Goal: Browse casually: Explore the website without a specific task or goal

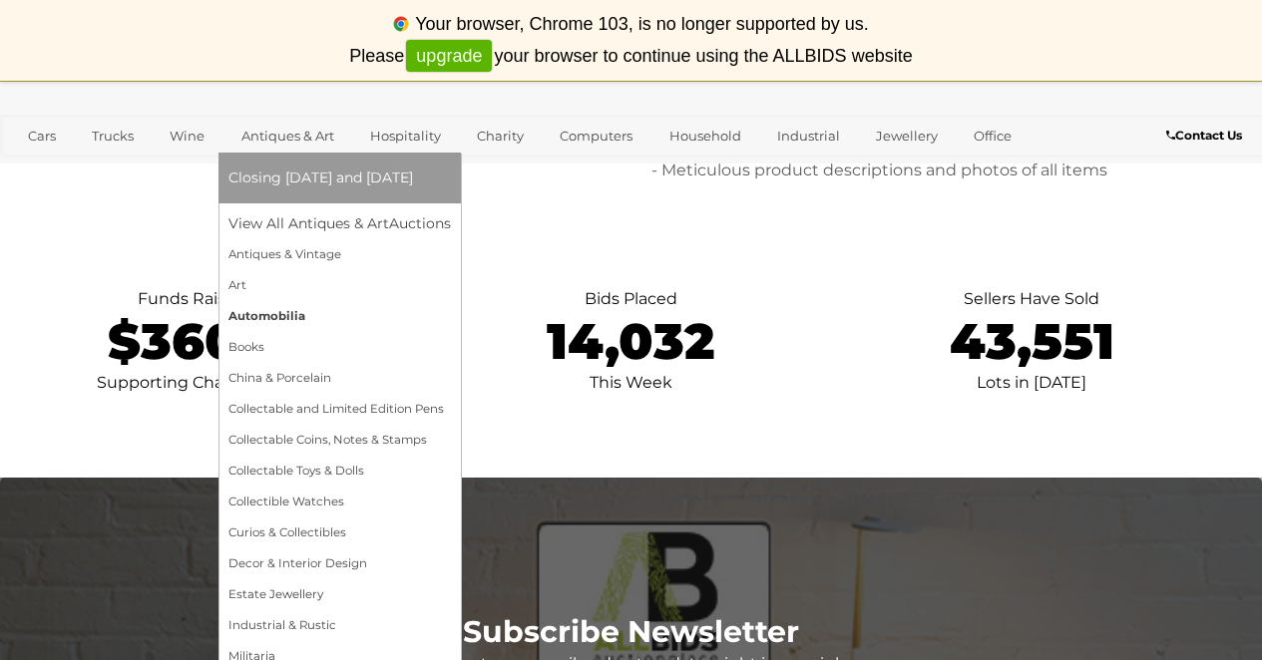
scroll to position [4151, 0]
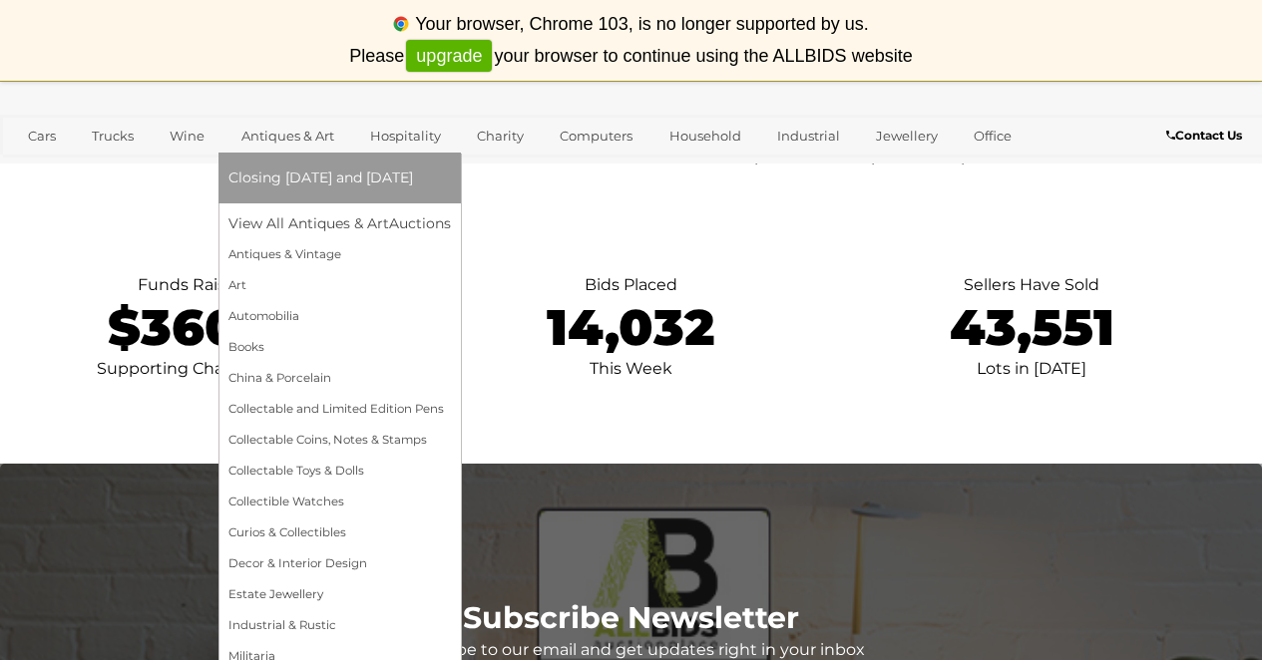
click at [355, 180] on span "Closing [DATE] and [DATE]" at bounding box center [320, 178] width 184 height 18
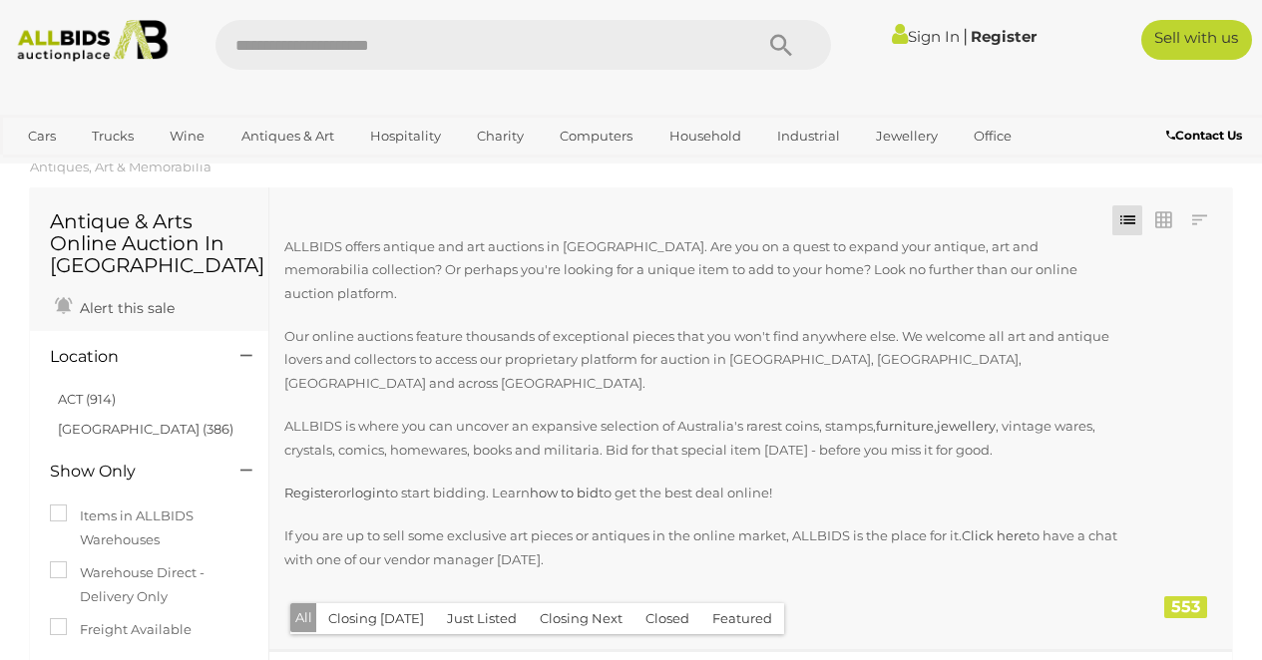
scroll to position [18, 0]
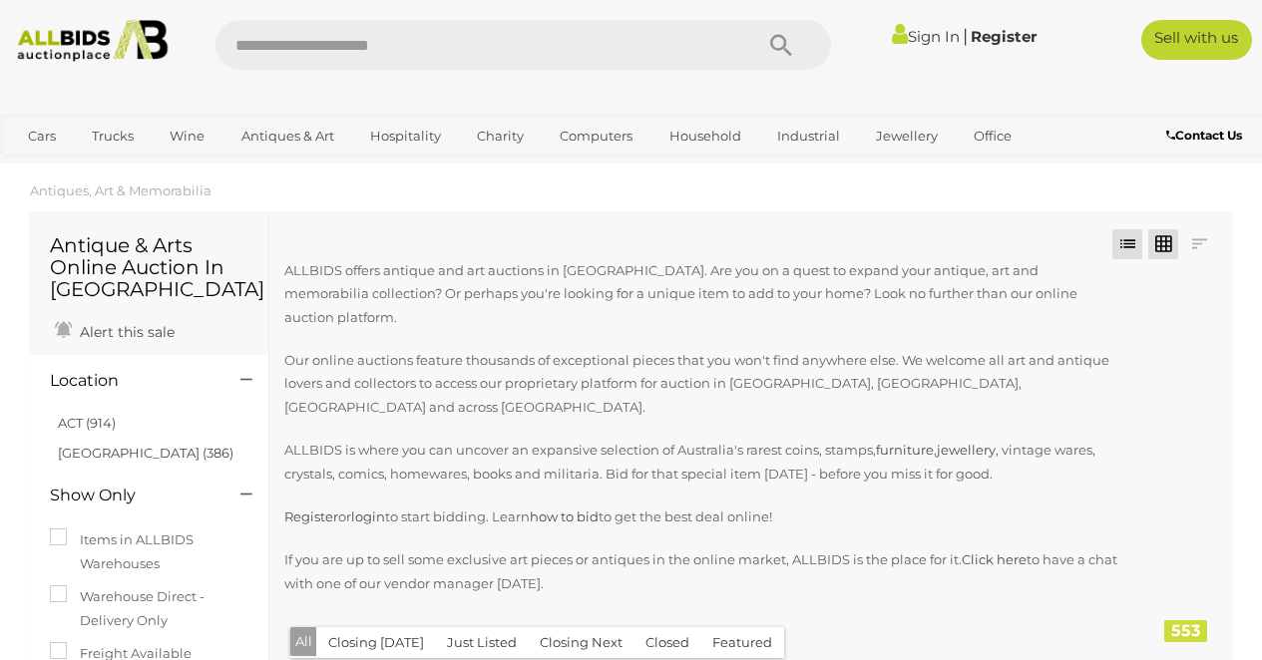
click at [1168, 247] on link at bounding box center [1163, 244] width 30 height 30
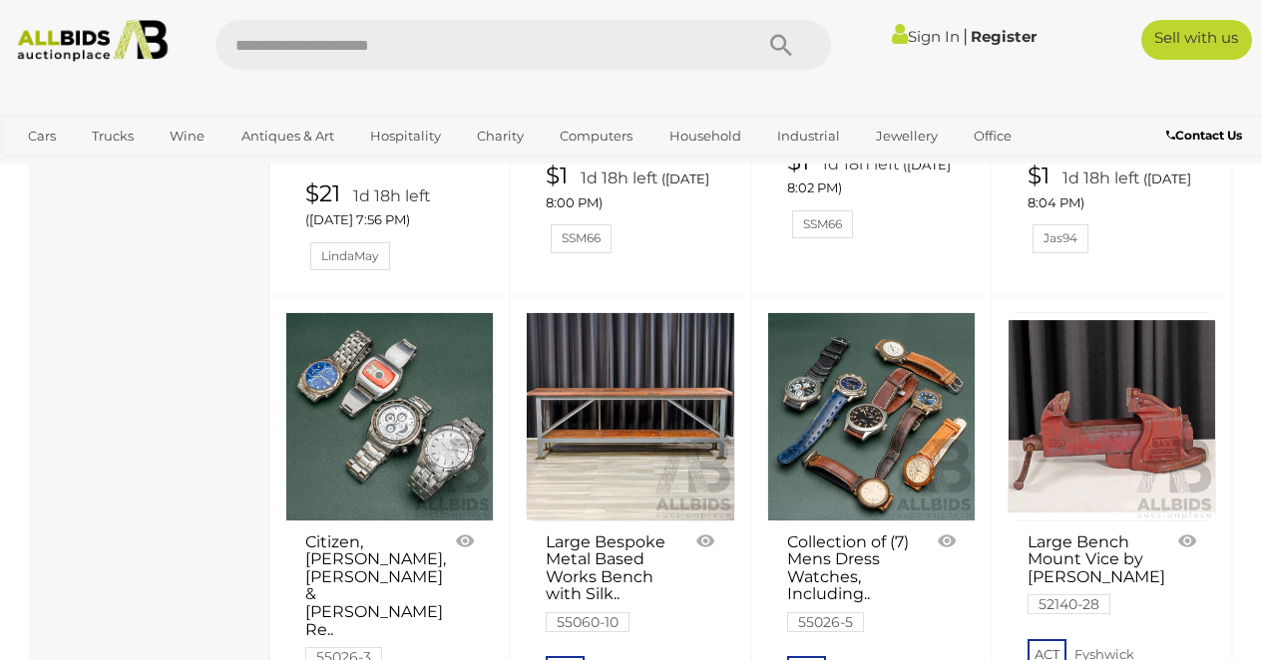
scroll to position [2967, 0]
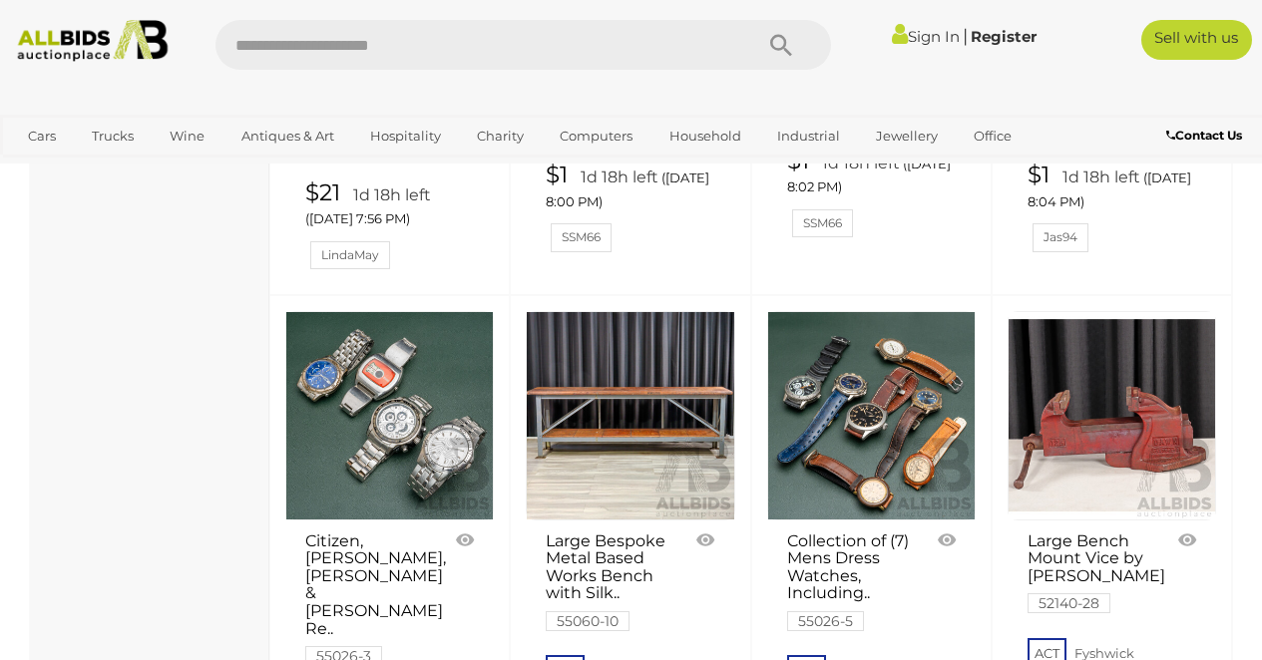
click at [381, 311] on link at bounding box center [389, 415] width 208 height 208
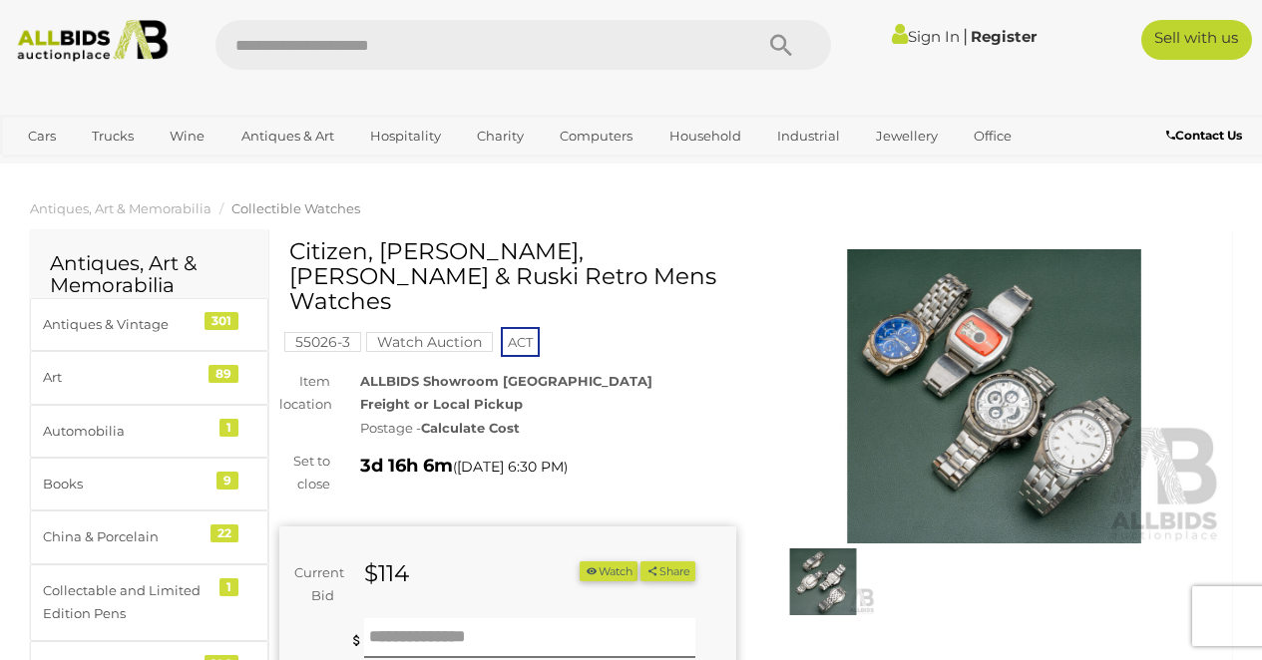
click at [1028, 342] on img at bounding box center [994, 396] width 457 height 294
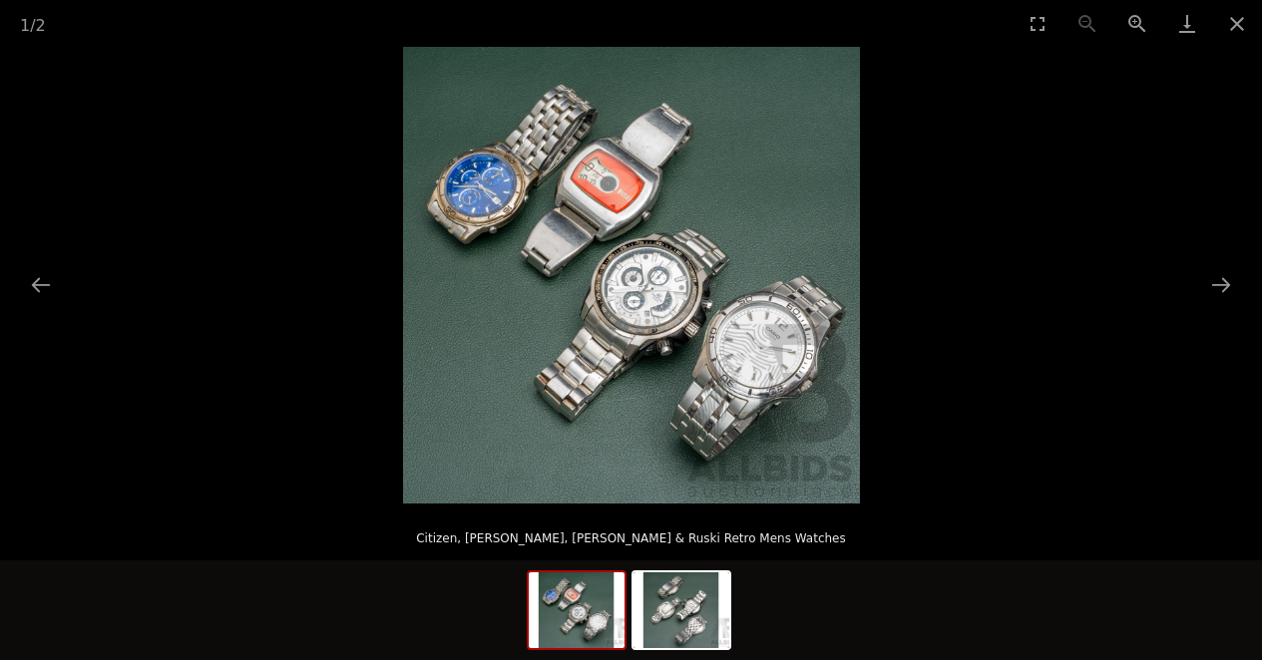
scroll to position [7, 0]
click at [1240, 20] on button "Close gallery" at bounding box center [1237, 23] width 50 height 47
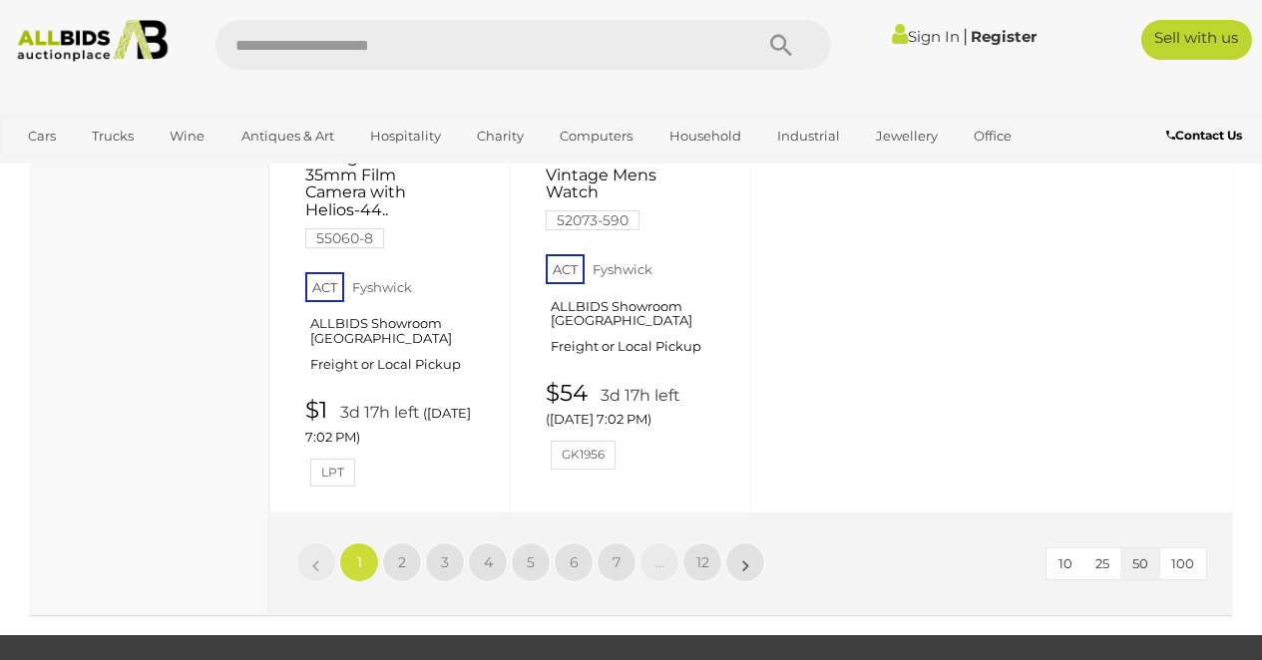
scroll to position [8290, 0]
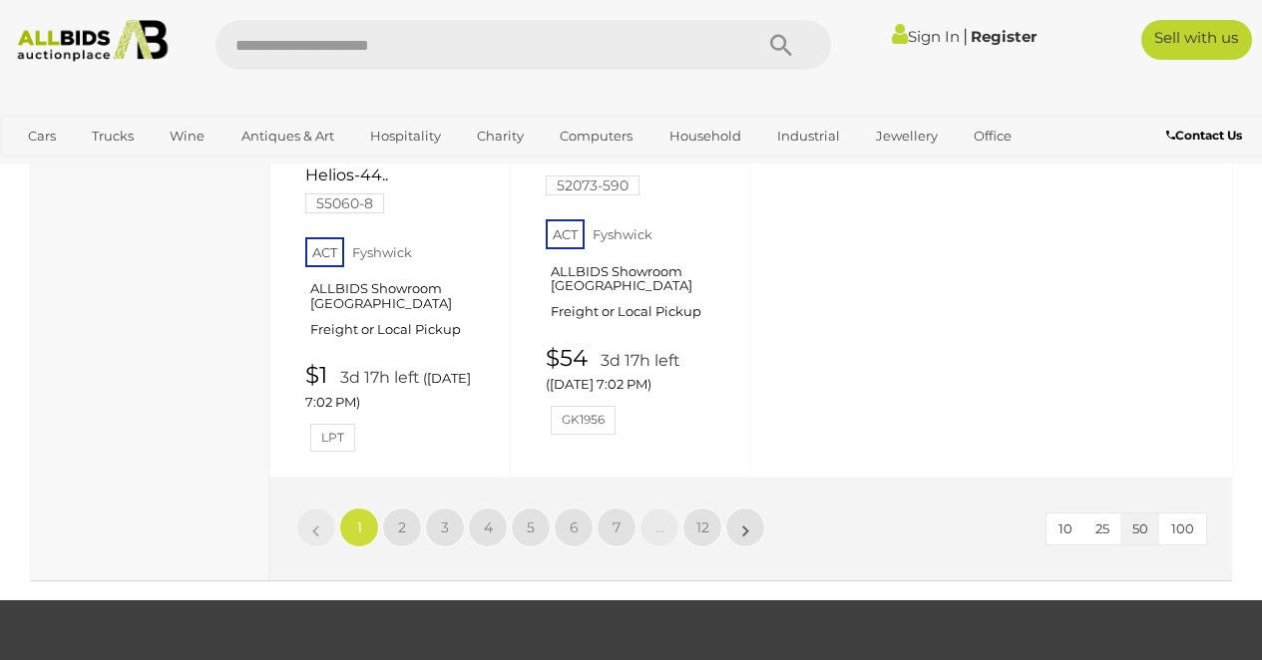
click at [1181, 521] on span "100" at bounding box center [1182, 529] width 23 height 16
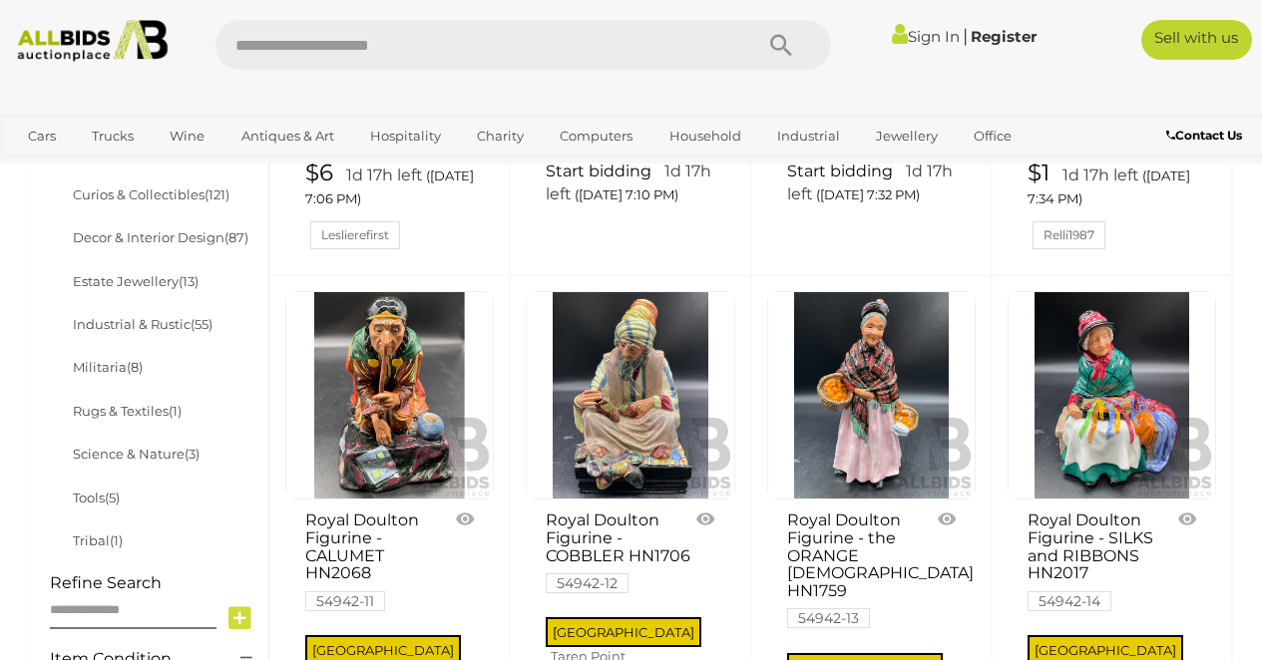
scroll to position [1049, 0]
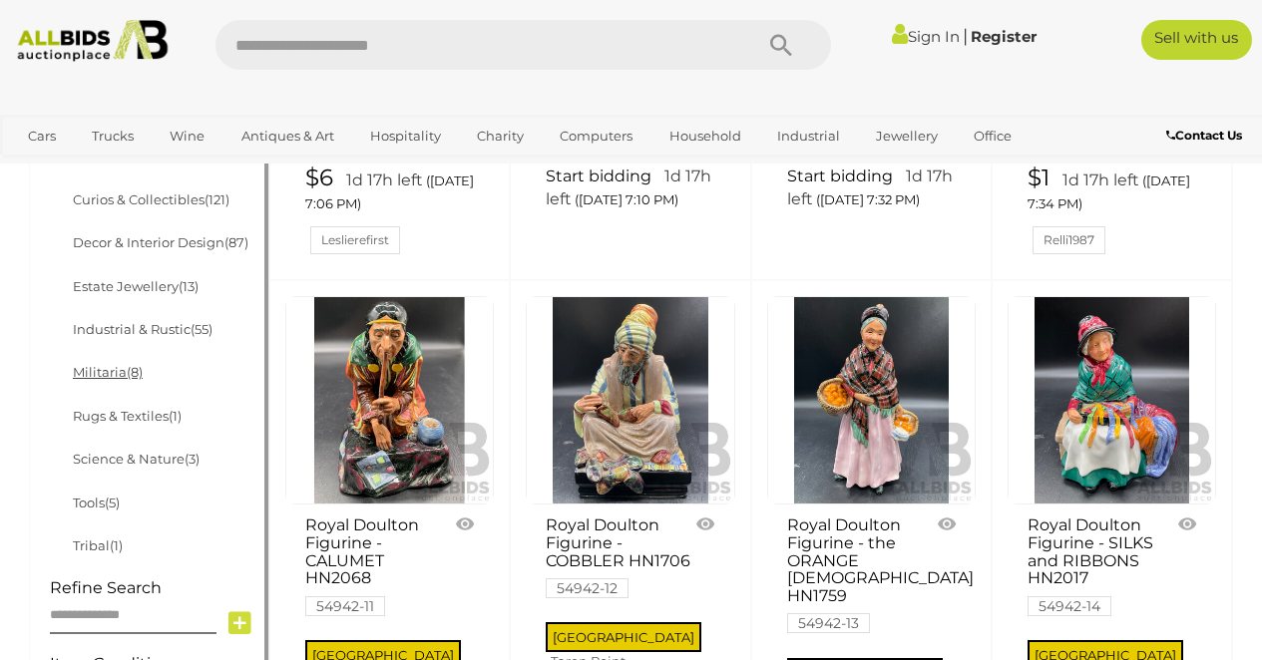
click at [131, 377] on span "(8)" at bounding box center [135, 372] width 16 height 16
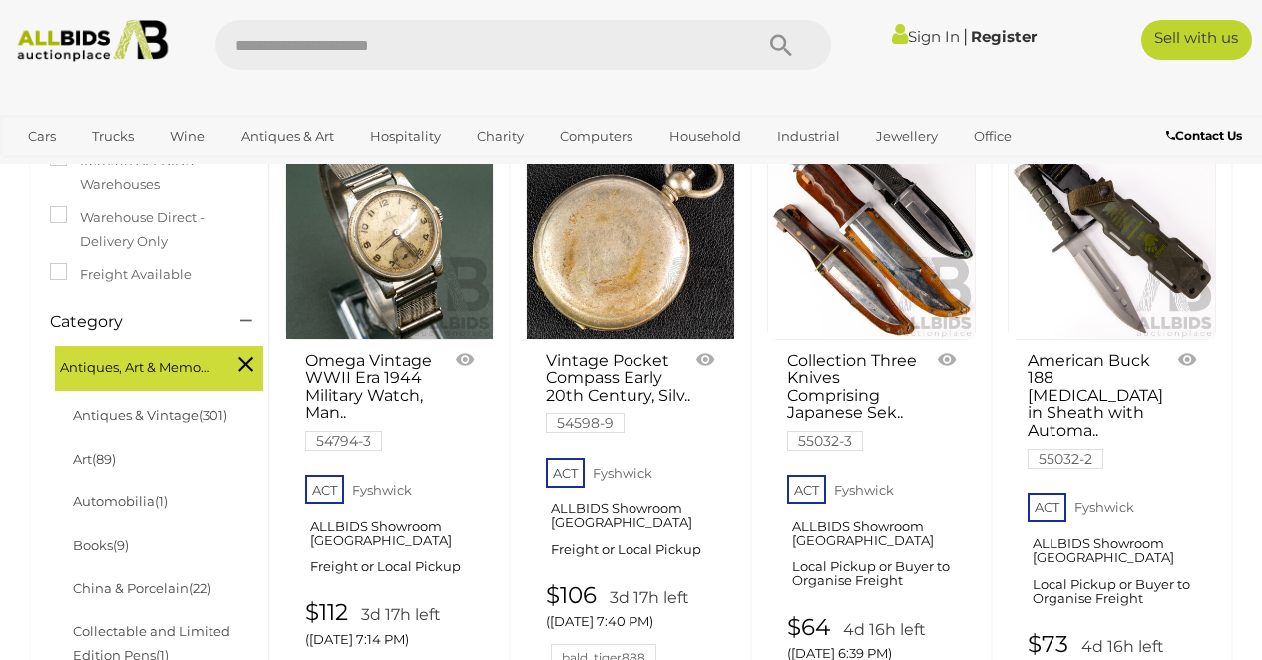
scroll to position [238, 0]
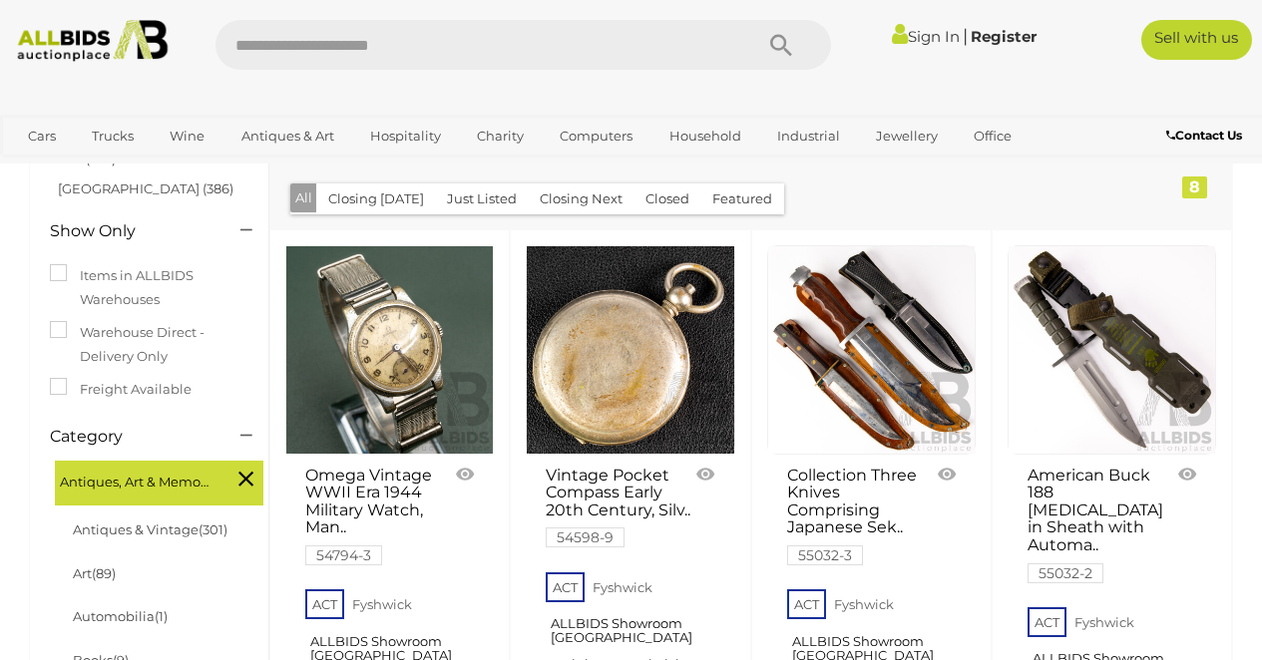
click at [851, 302] on link at bounding box center [871, 349] width 208 height 208
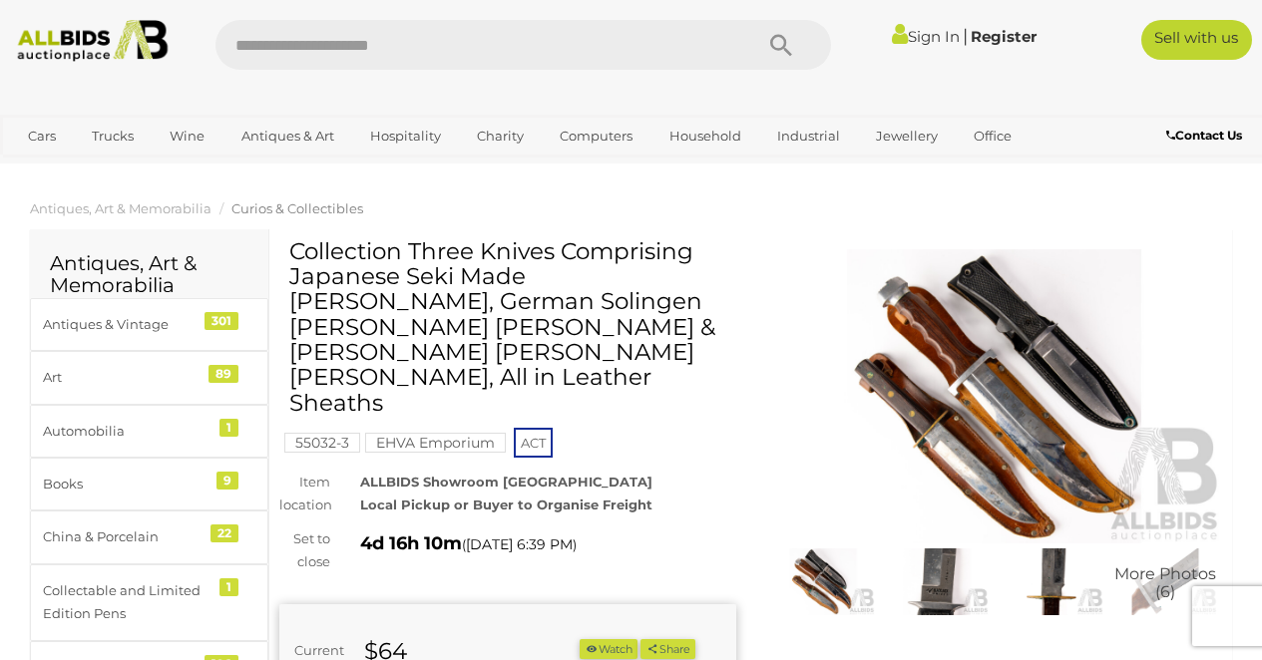
click at [998, 369] on img at bounding box center [994, 396] width 457 height 294
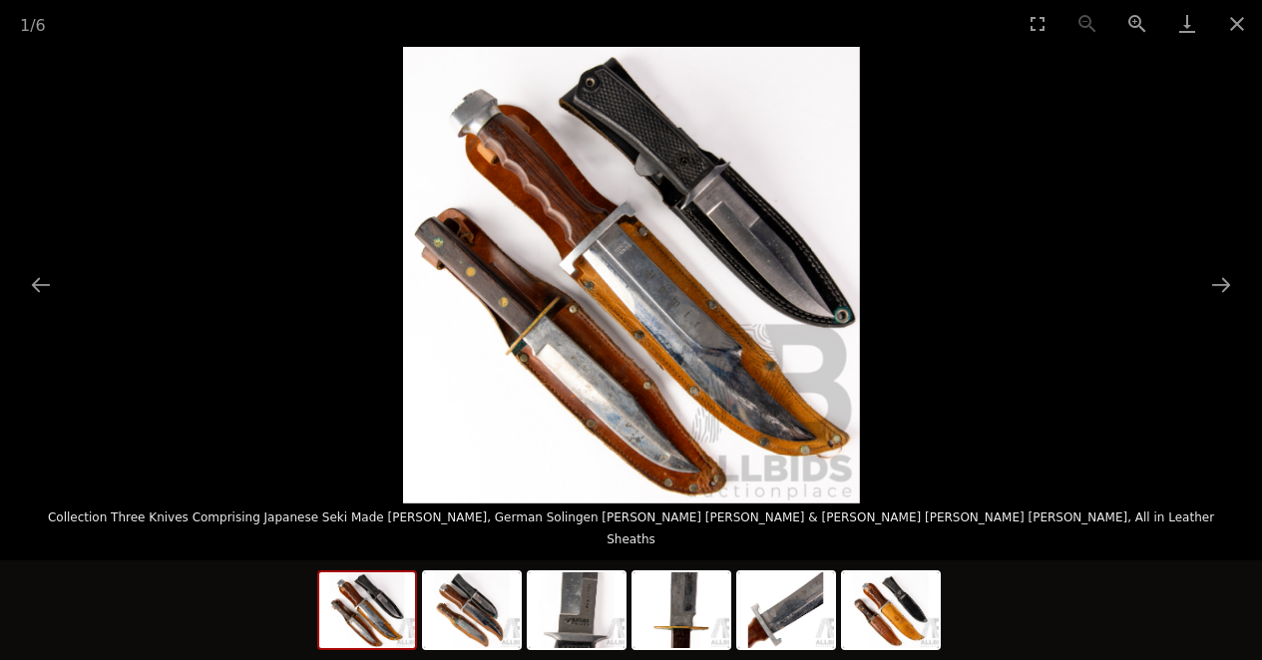
click at [577, 342] on img at bounding box center [631, 275] width 457 height 457
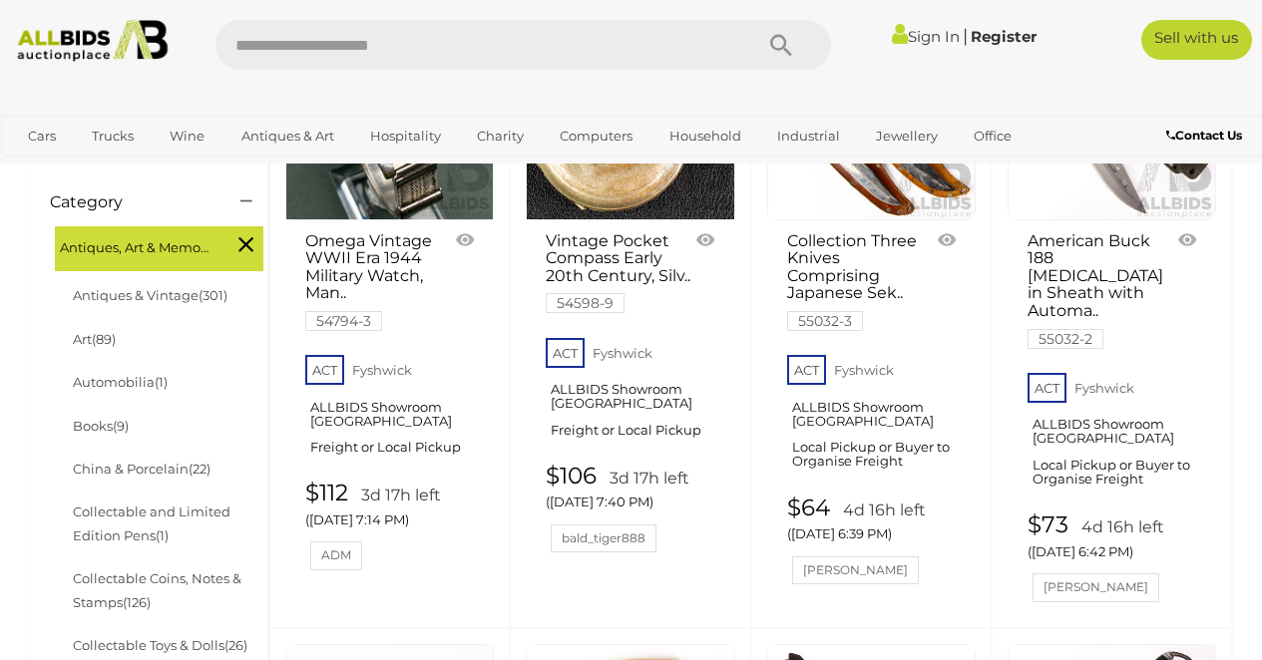
scroll to position [471, 0]
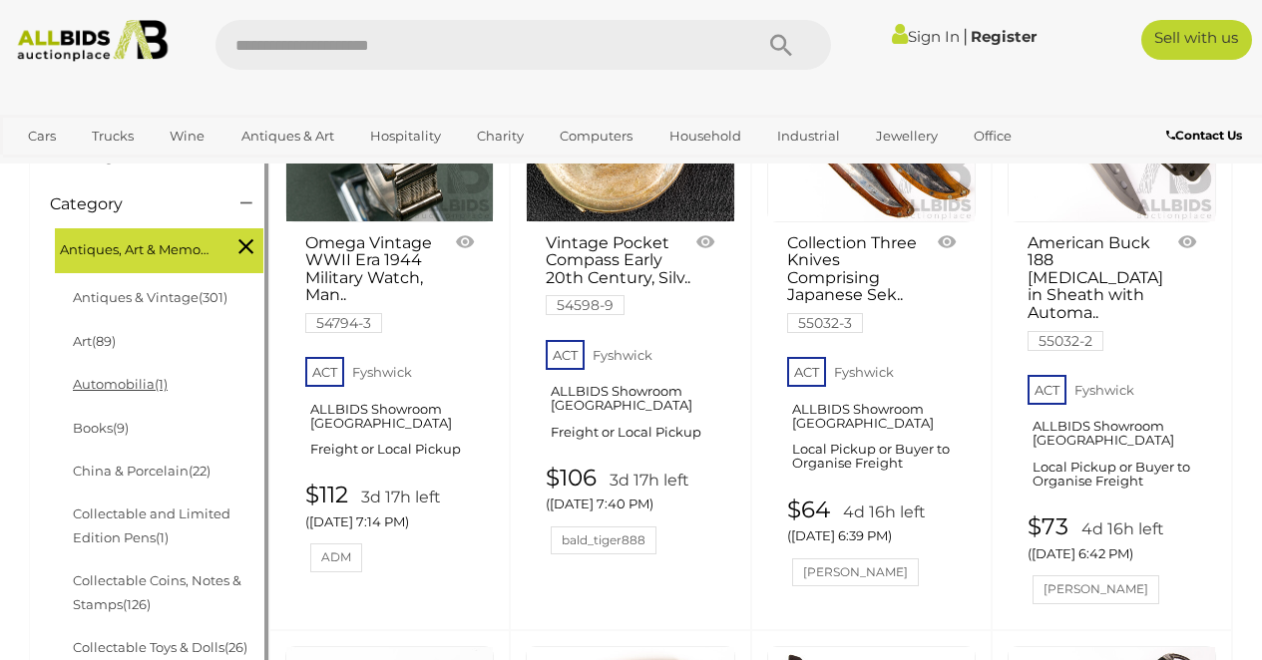
click at [142, 386] on link "Automobilia (1)" at bounding box center [120, 384] width 95 height 16
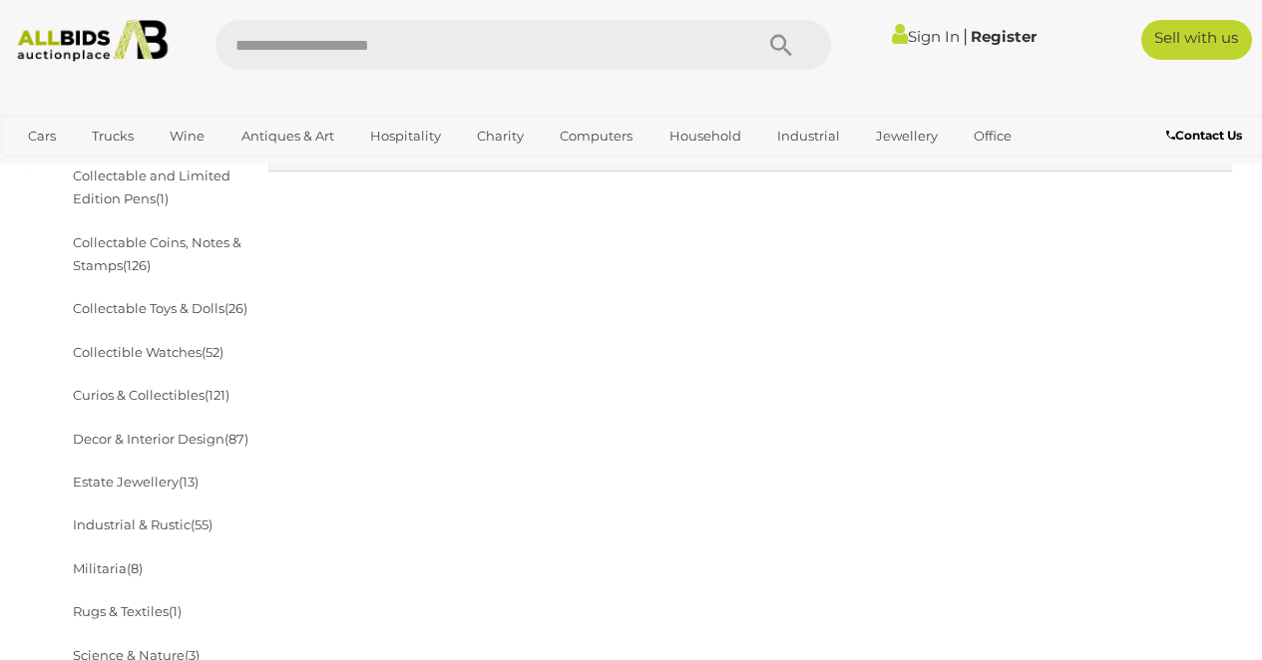
scroll to position [818, 0]
click at [203, 344] on span "(52)" at bounding box center [212, 349] width 22 height 16
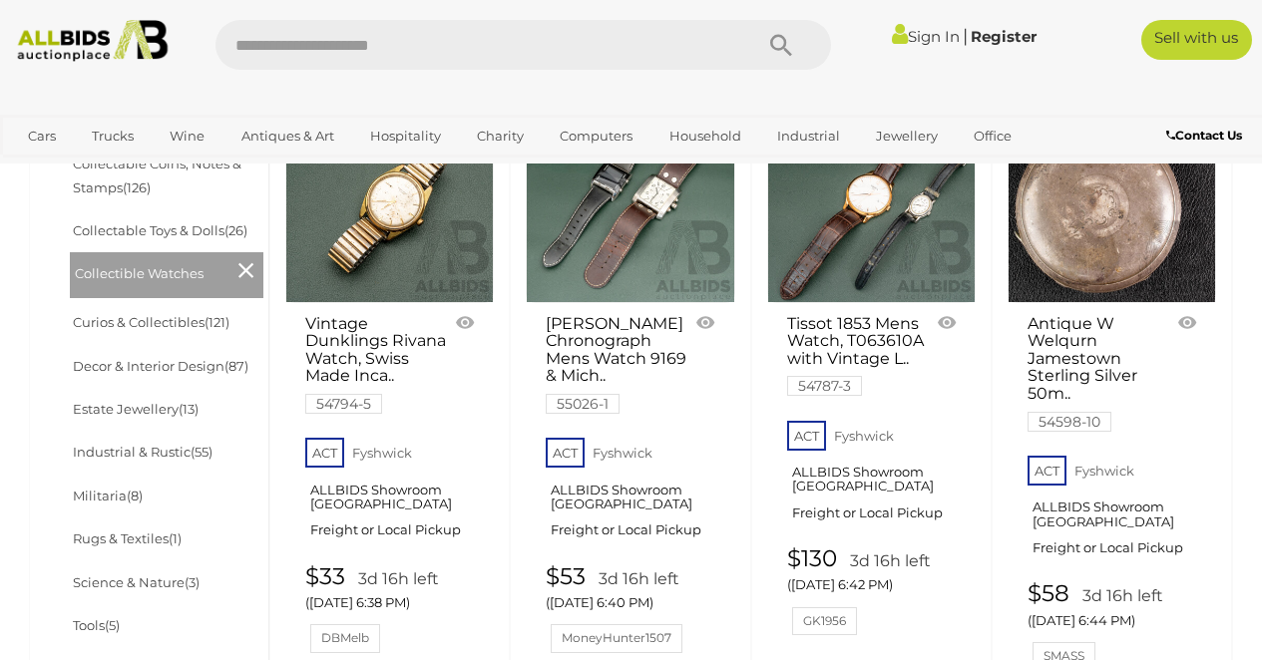
scroll to position [893, 0]
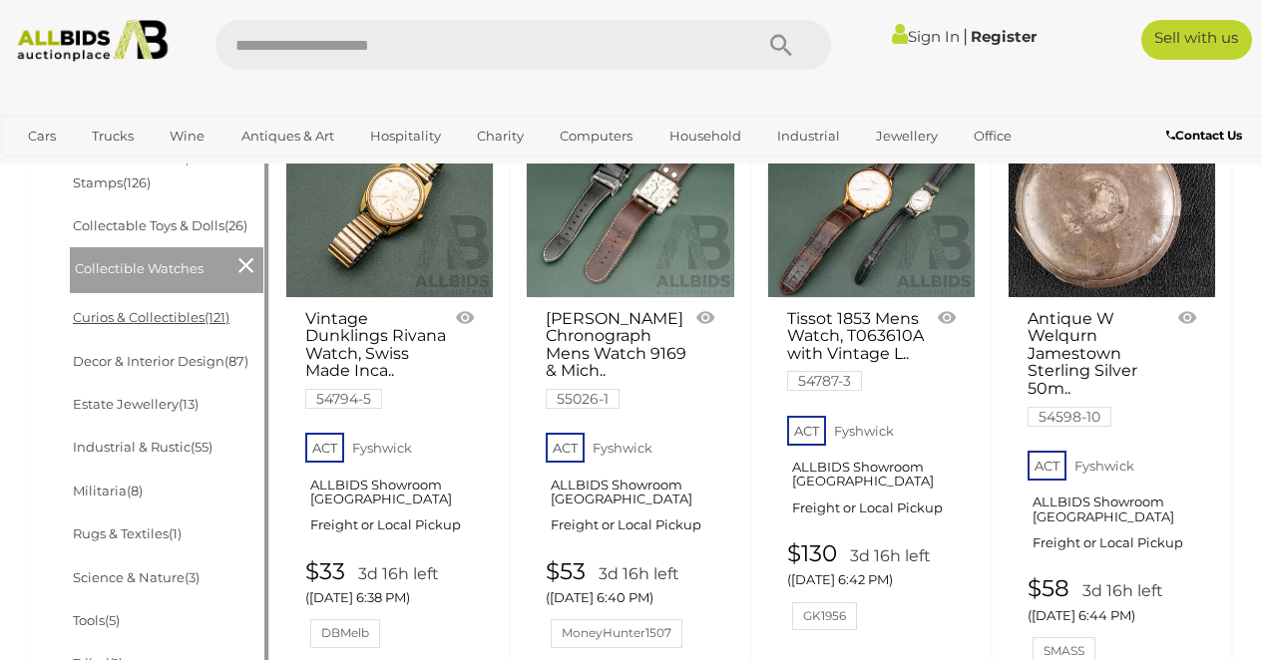
click at [181, 315] on link "Curios & Collectibles (121)" at bounding box center [151, 317] width 157 height 16
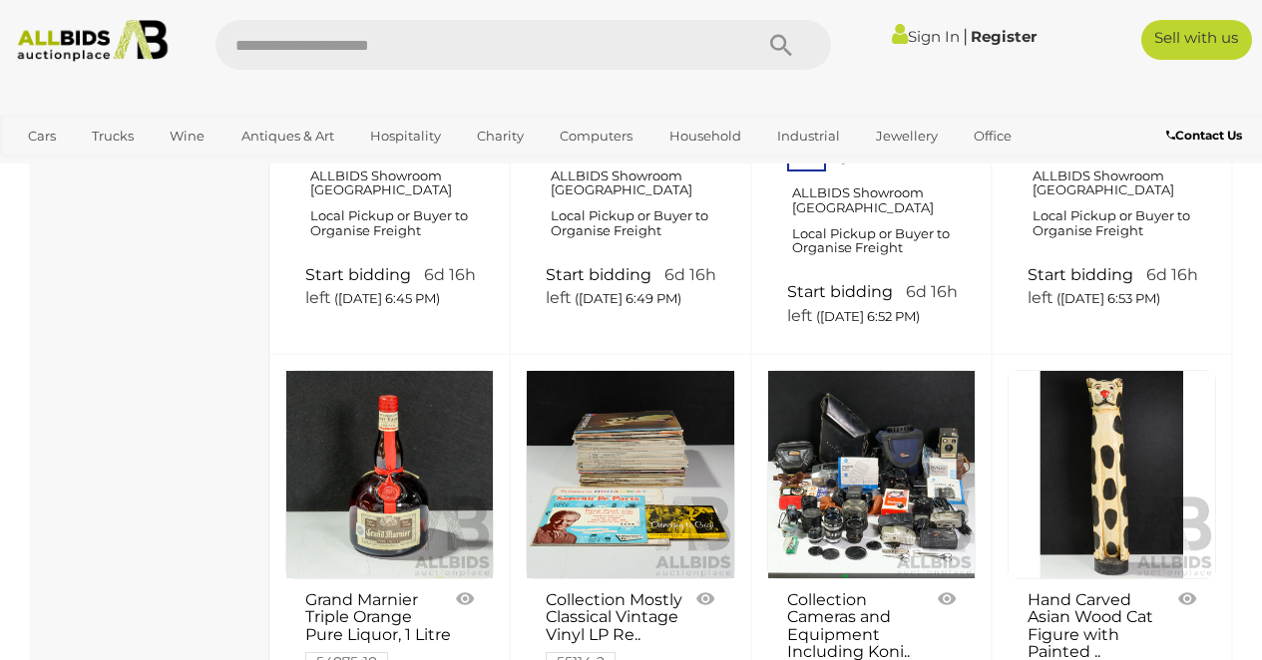
scroll to position [13671, 0]
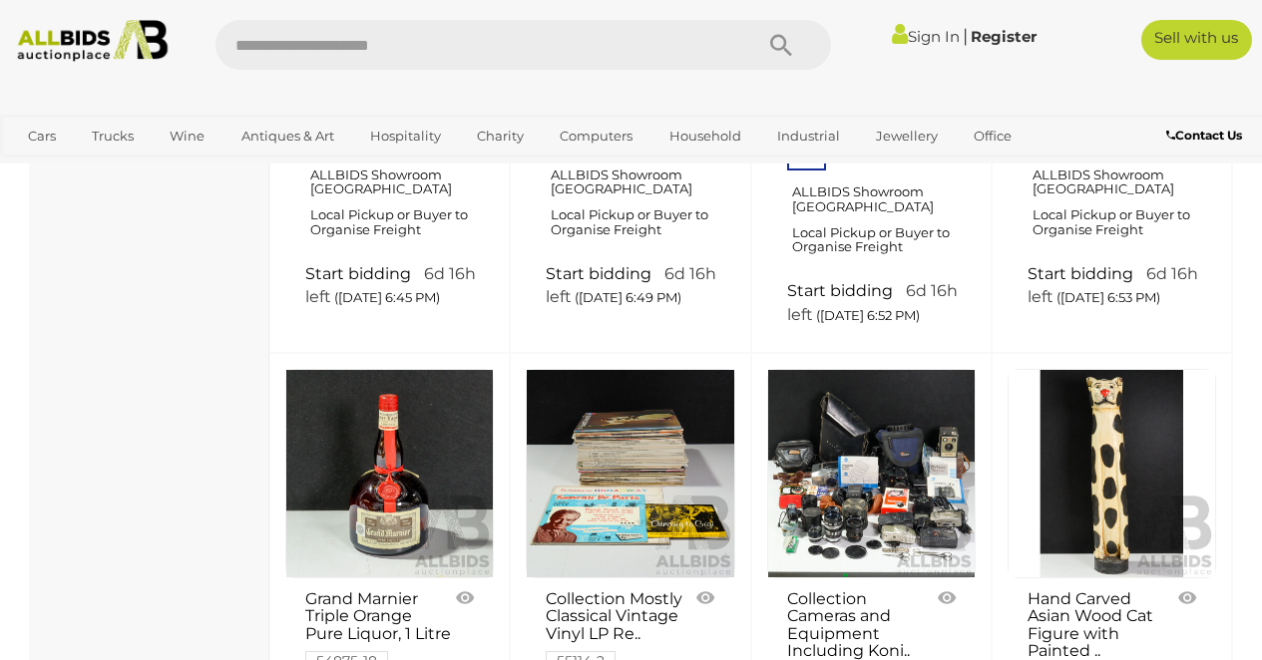
click at [867, 390] on link at bounding box center [871, 473] width 208 height 208
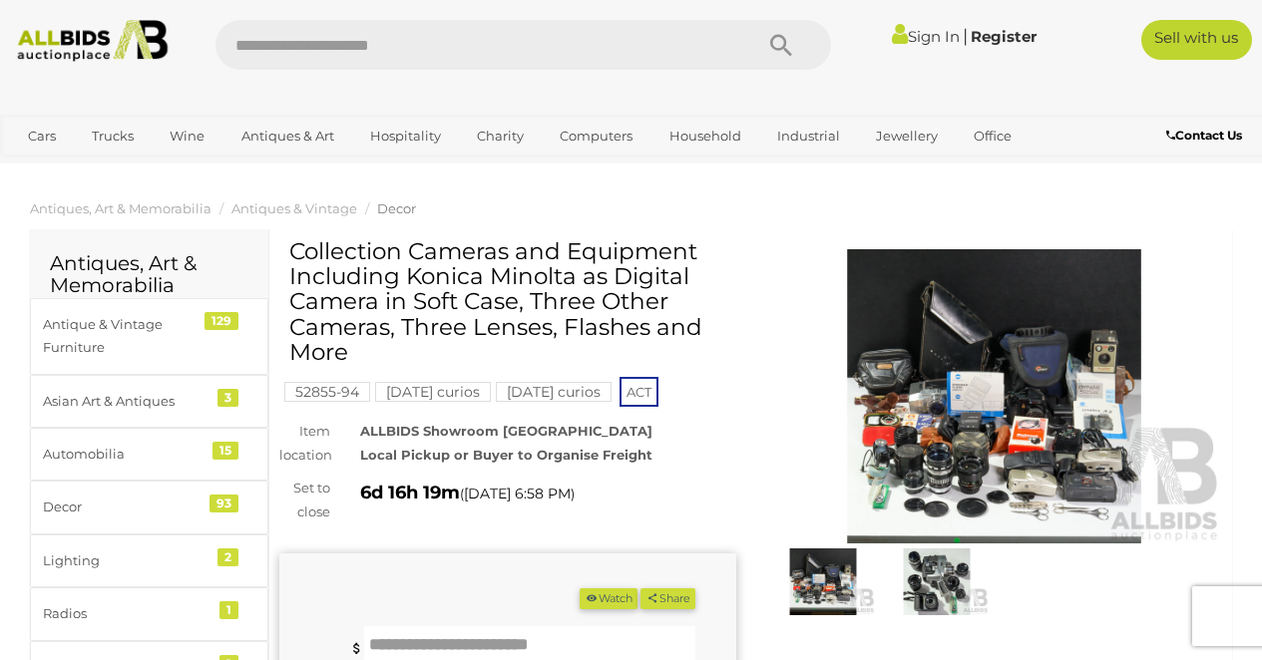
click at [943, 386] on img at bounding box center [994, 396] width 457 height 294
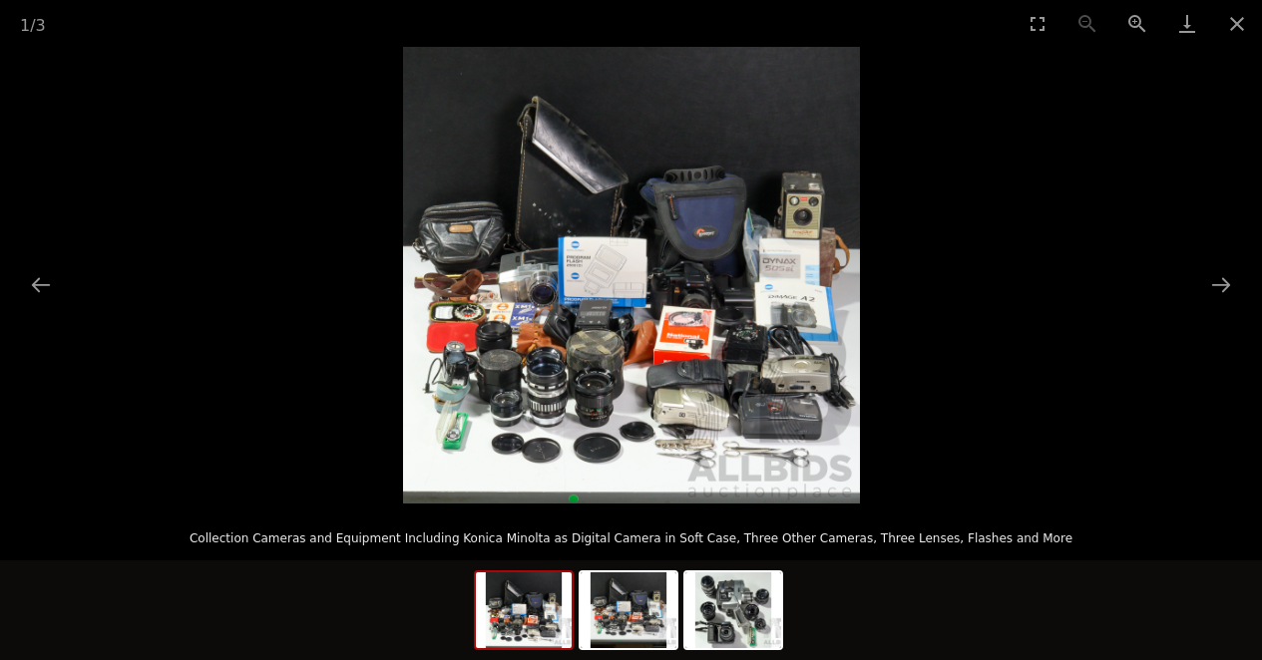
click at [658, 372] on img at bounding box center [631, 275] width 457 height 457
click at [801, 205] on img at bounding box center [631, 275] width 457 height 457
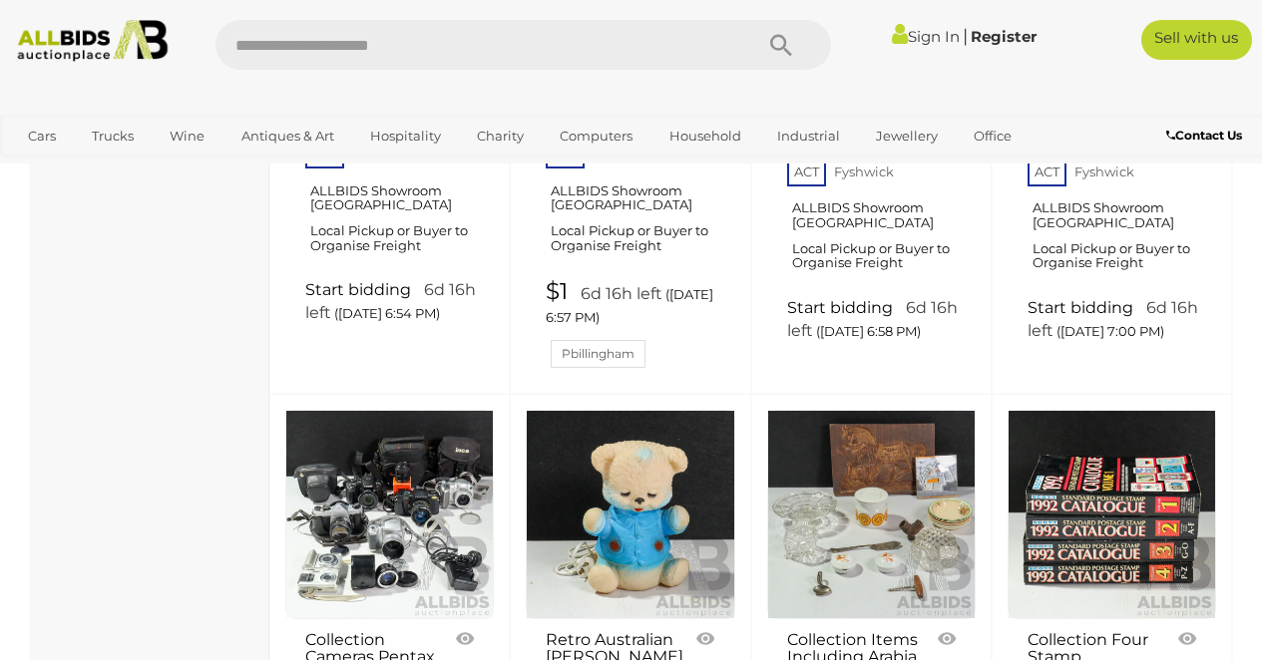
scroll to position [14227, 0]
click at [336, 411] on link at bounding box center [389, 515] width 208 height 208
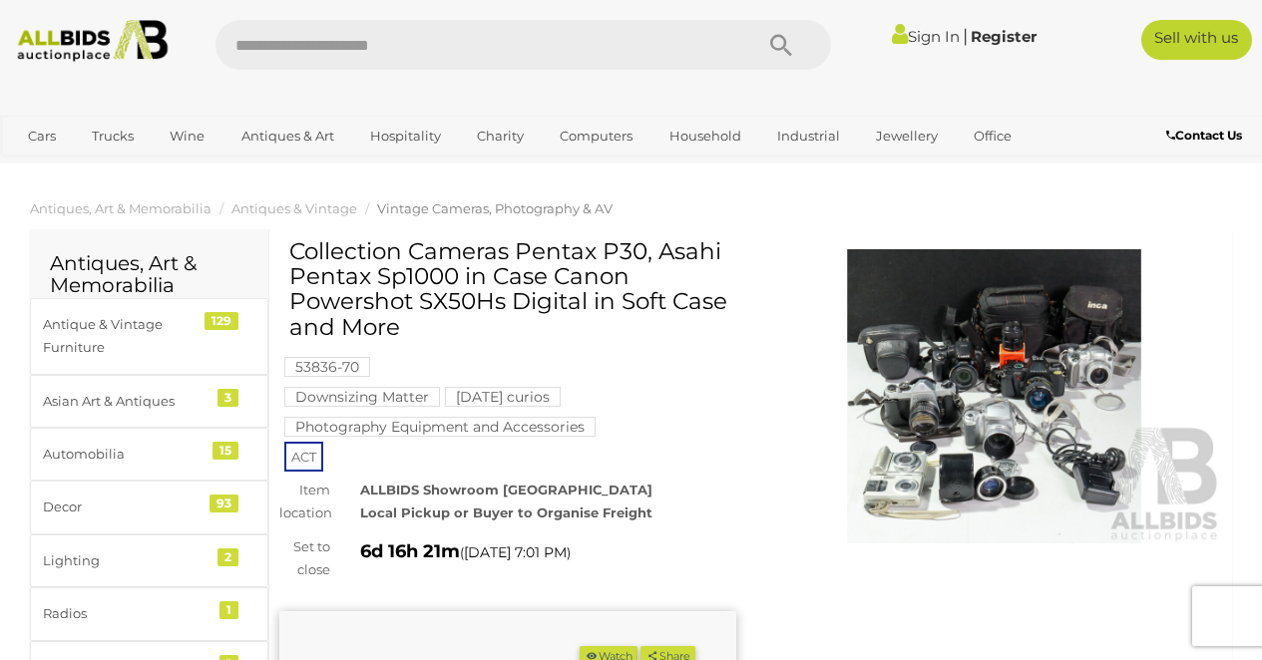
click at [915, 412] on img at bounding box center [994, 396] width 457 height 294
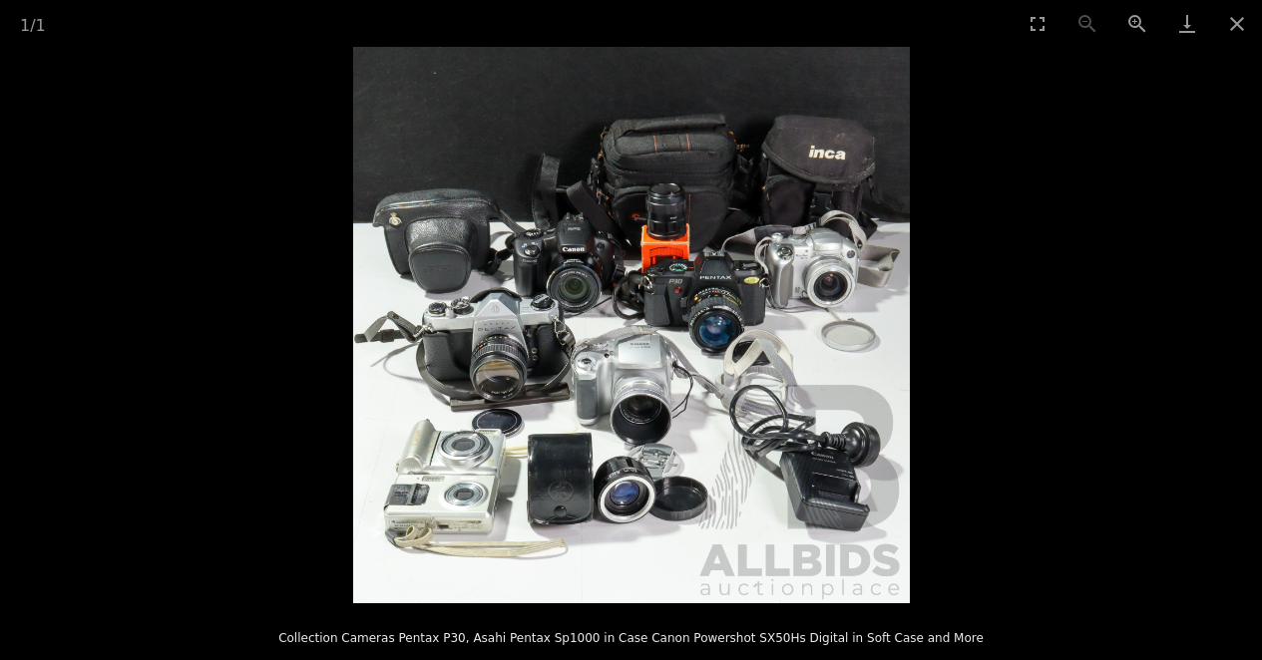
scroll to position [32, 0]
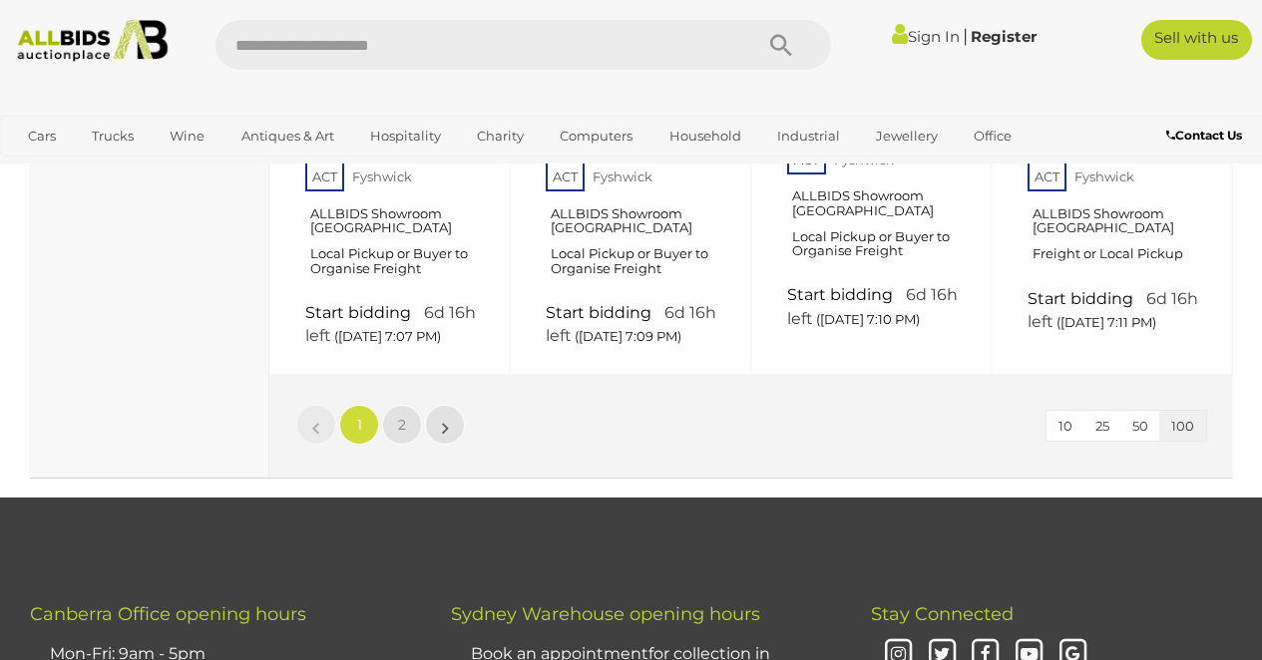
scroll to position [15413, 0]
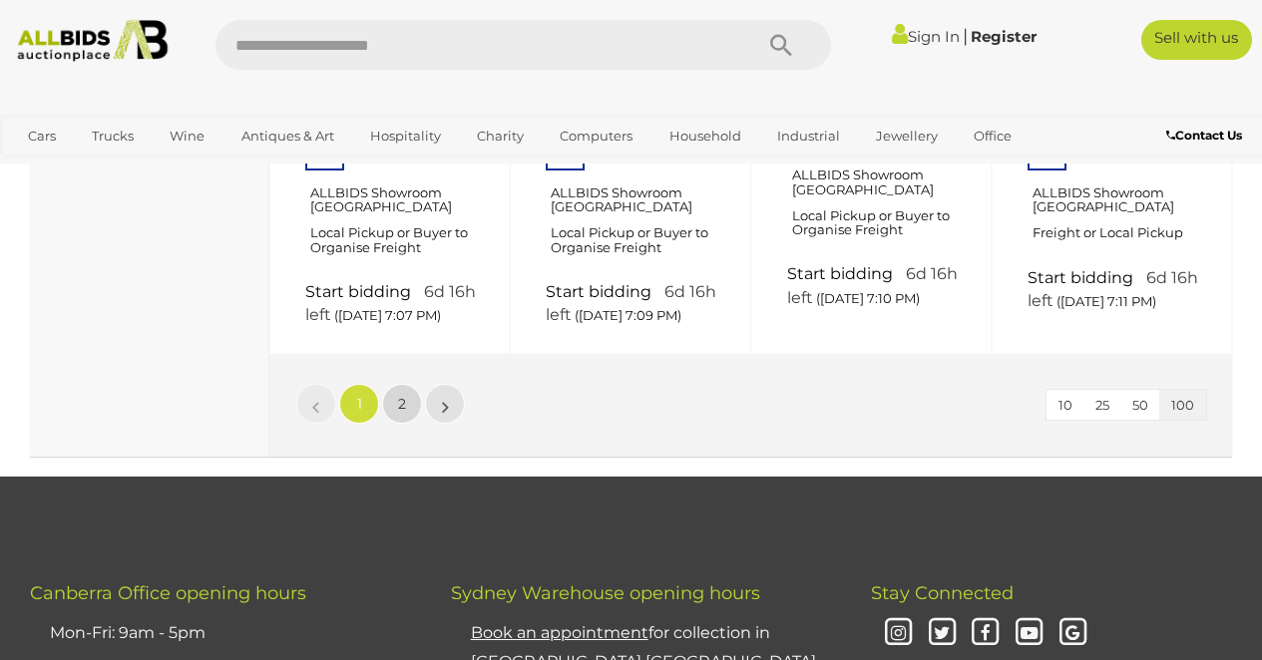
click at [398, 395] on span "2" at bounding box center [402, 404] width 8 height 18
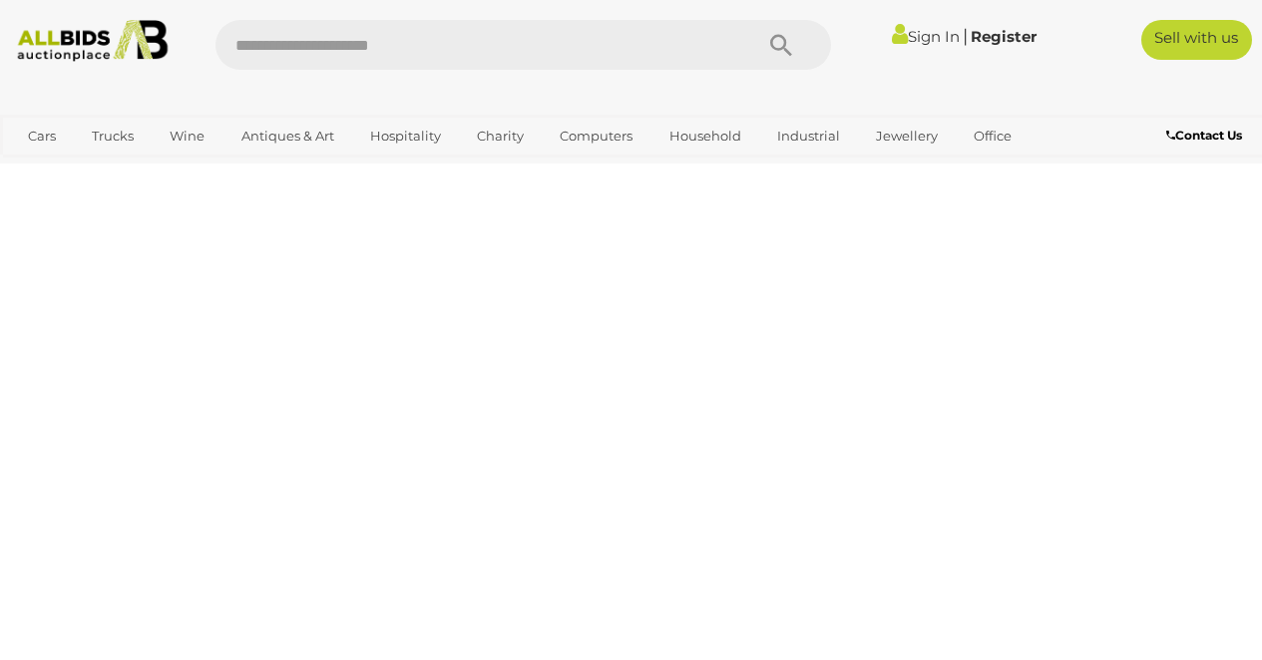
scroll to position [288, 0]
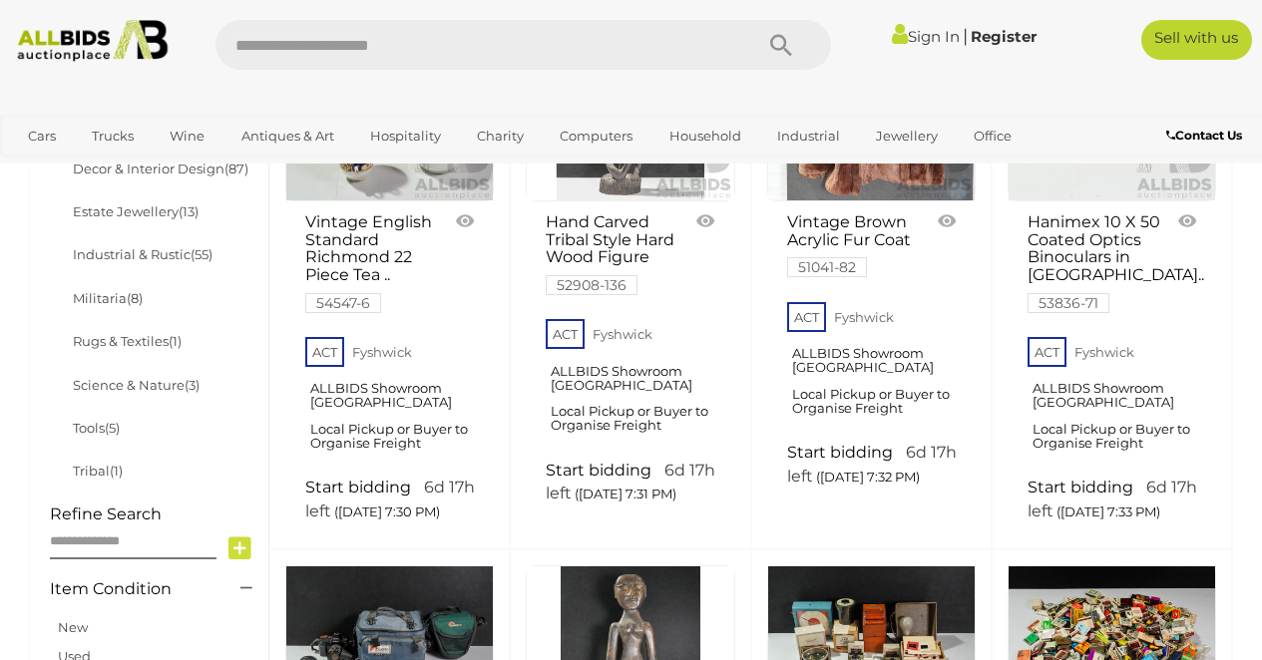
scroll to position [1111, 0]
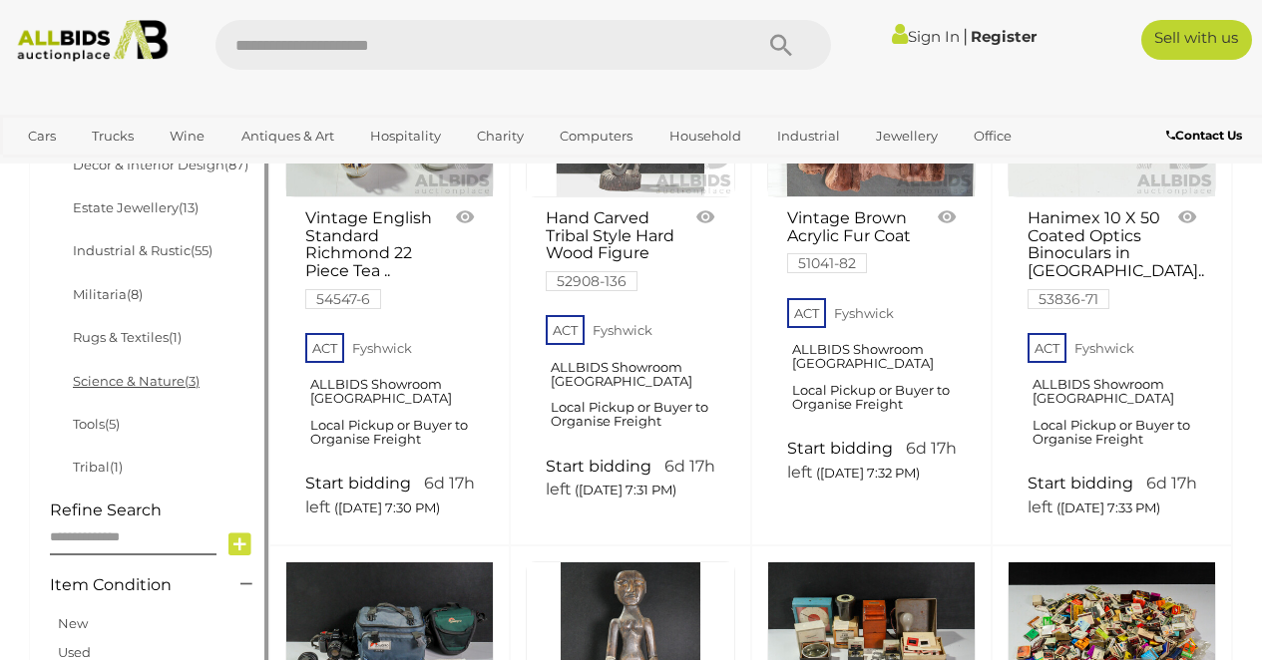
click at [169, 385] on link "Science & Nature (3)" at bounding box center [136, 381] width 127 height 16
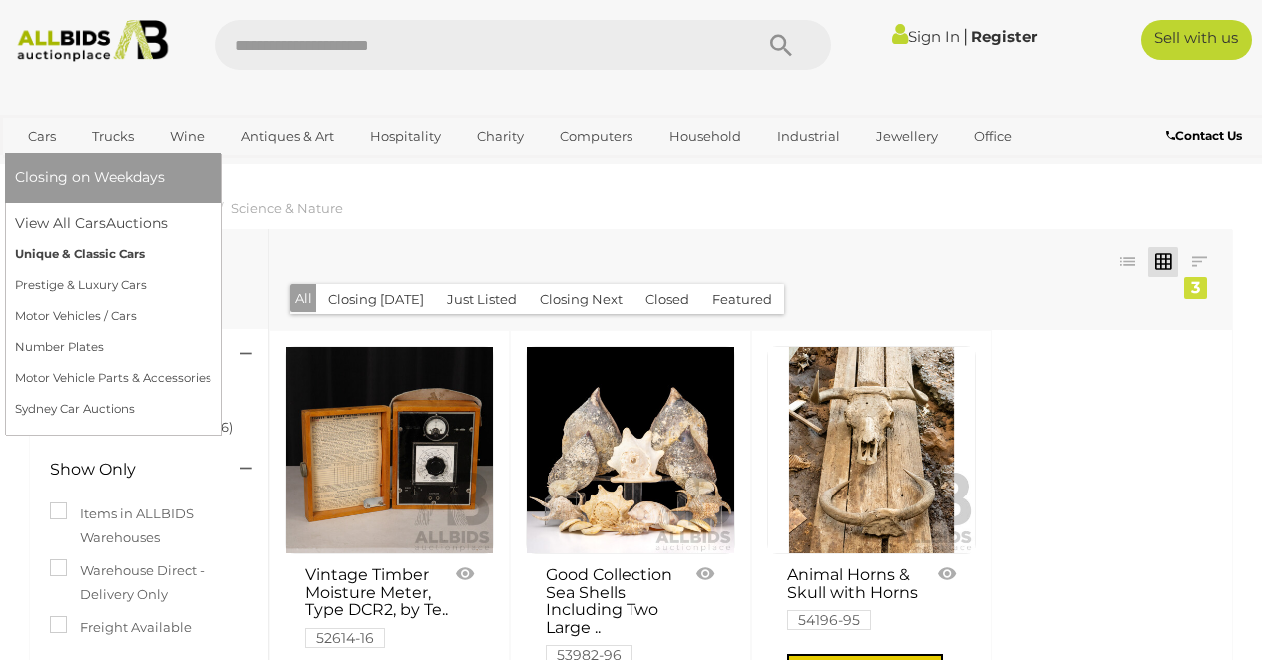
click at [71, 252] on link "Unique & Classic Cars" at bounding box center [113, 254] width 196 height 31
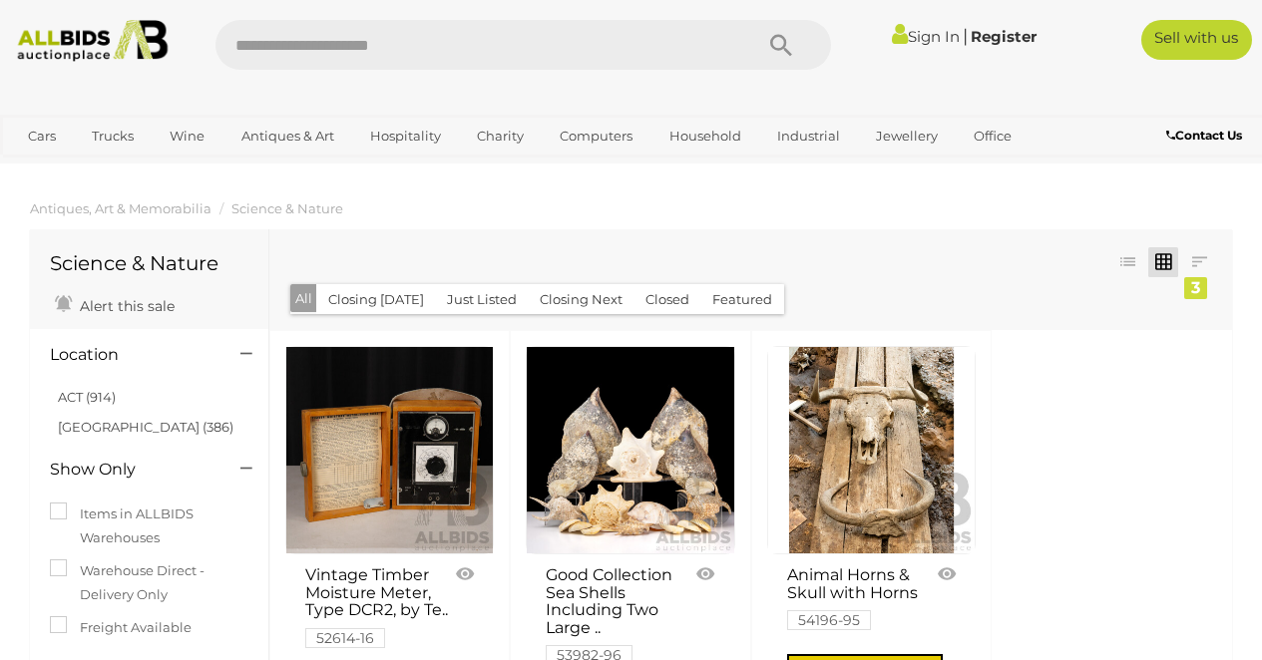
click at [121, 39] on img at bounding box center [92, 41] width 167 height 42
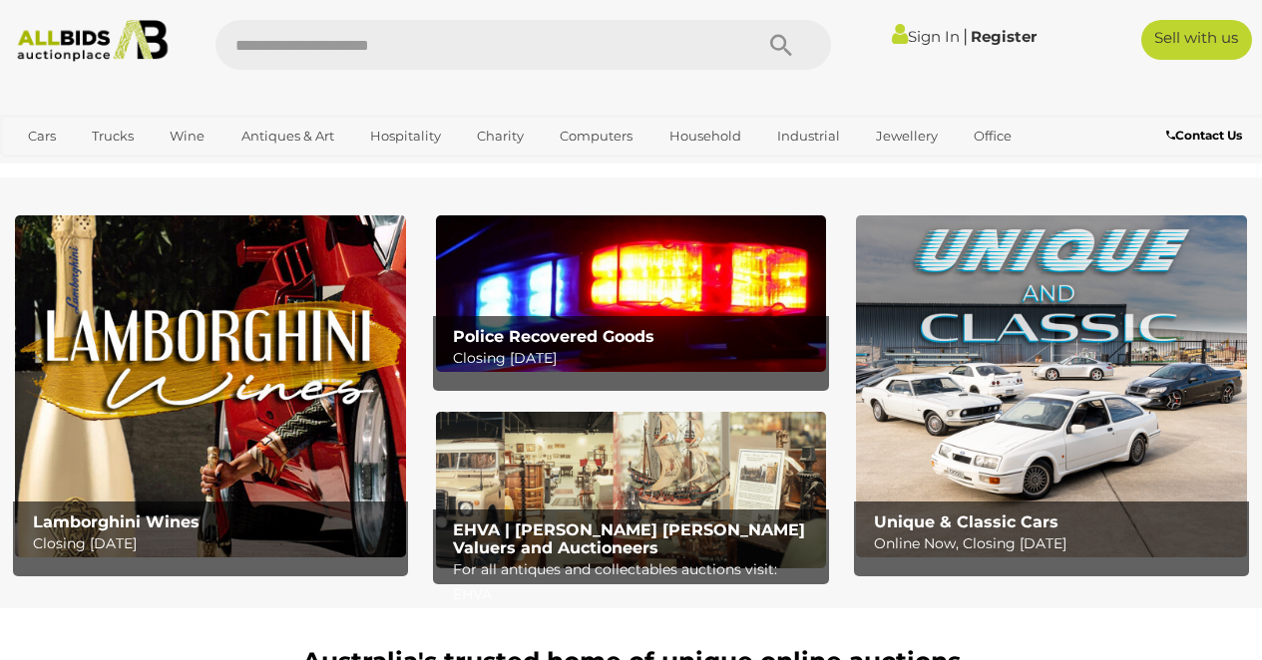
click at [543, 322] on div "Police Recovered Goods Closing Tuesday 14th October" at bounding box center [635, 348] width 385 height 65
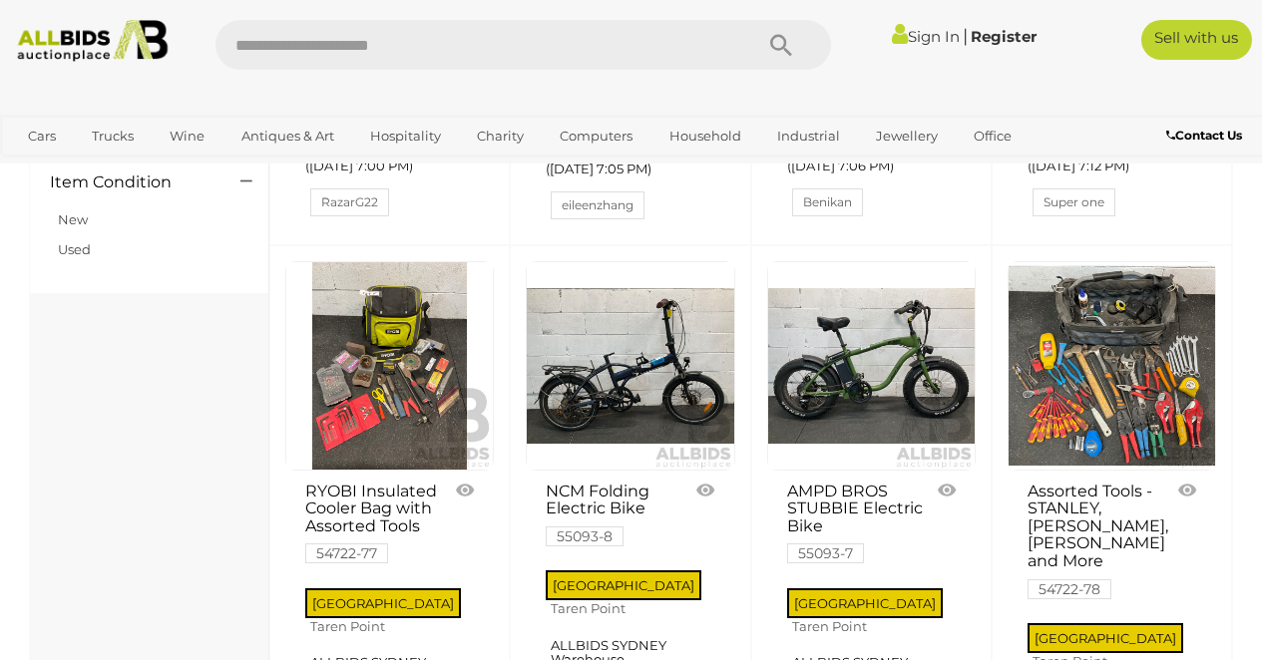
scroll to position [898, 0]
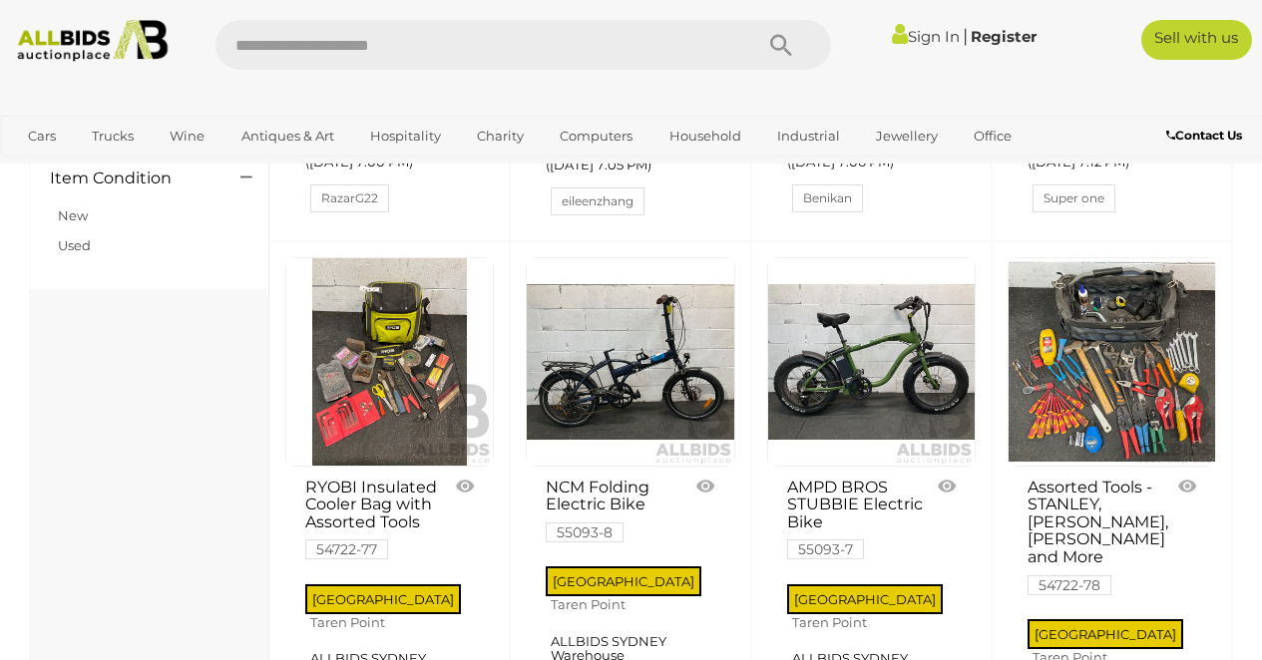
click at [1160, 336] on link at bounding box center [1111, 361] width 208 height 208
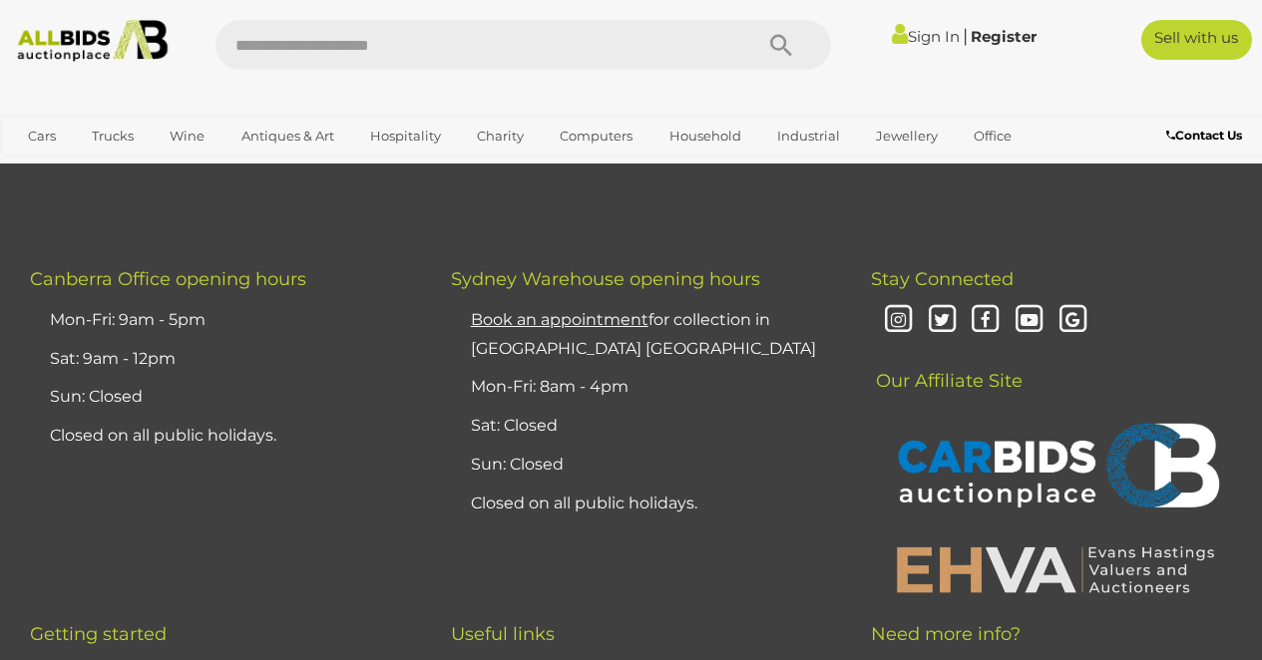
scroll to position [4228, 0]
